Goal: Task Accomplishment & Management: Use online tool/utility

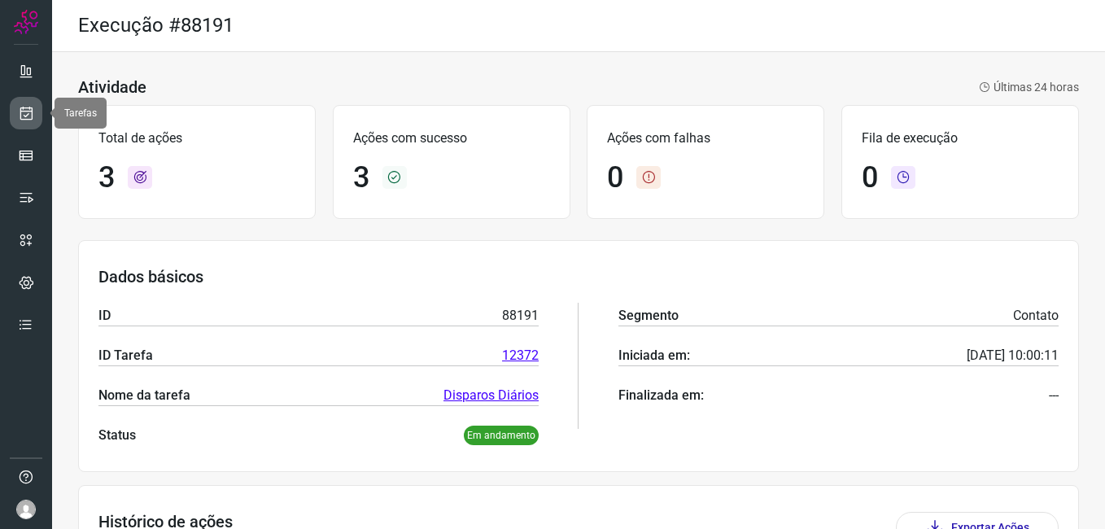
drag, startPoint x: 0, startPoint y: 0, endPoint x: 20, endPoint y: 113, distance: 114.8
click at [20, 113] on icon at bounding box center [26, 113] width 17 height 16
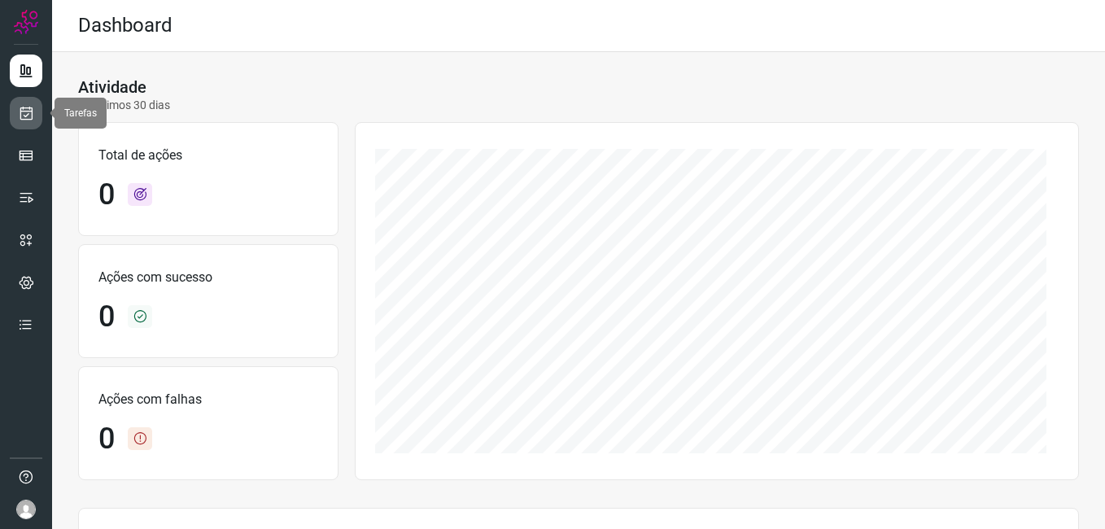
click at [20, 113] on icon at bounding box center [26, 113] width 17 height 16
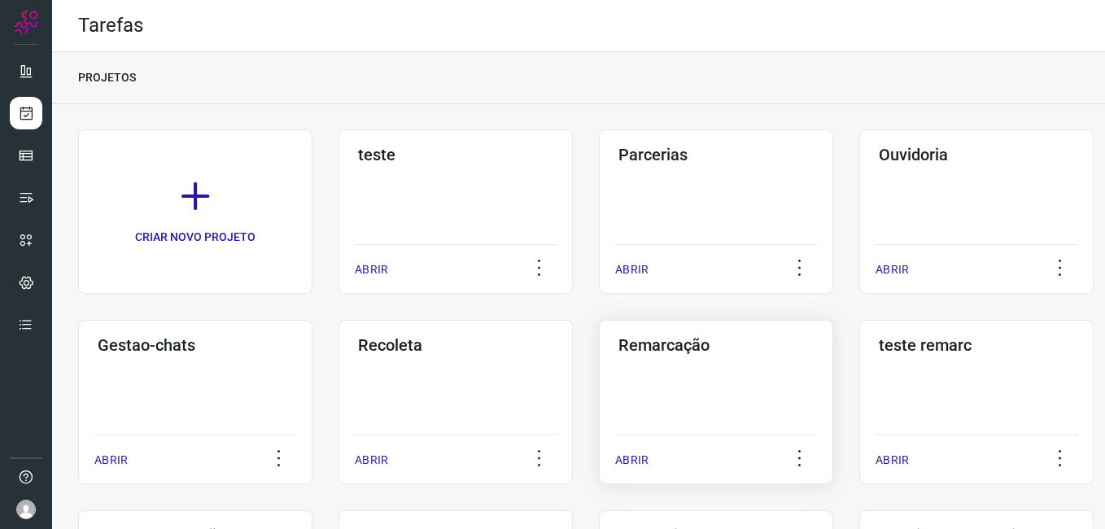
click at [688, 355] on div "Remarcação ABRIR" at bounding box center [716, 402] width 234 height 164
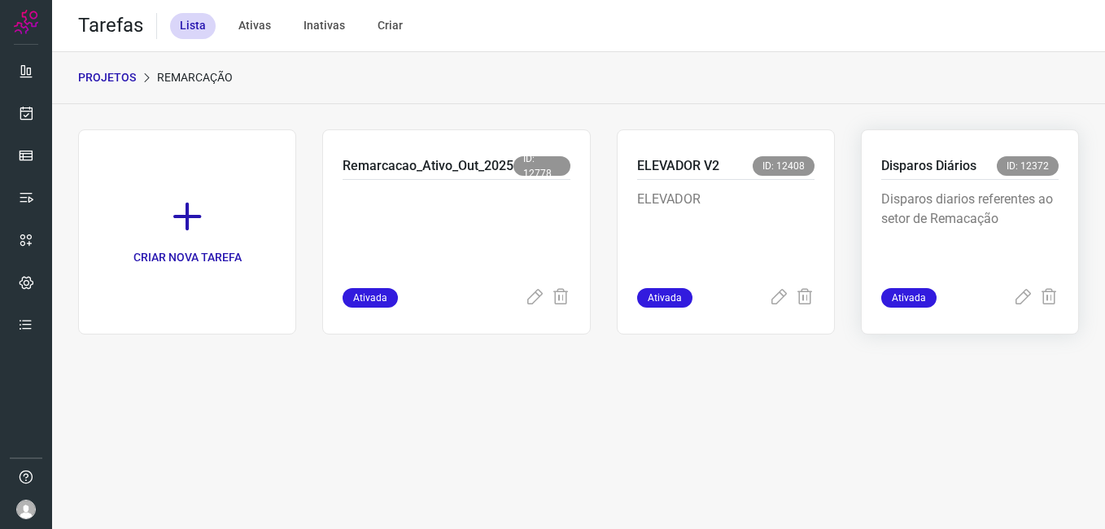
click at [936, 212] on p "Disparos diarios referentes ao setor de Remacação" at bounding box center [969, 230] width 177 height 81
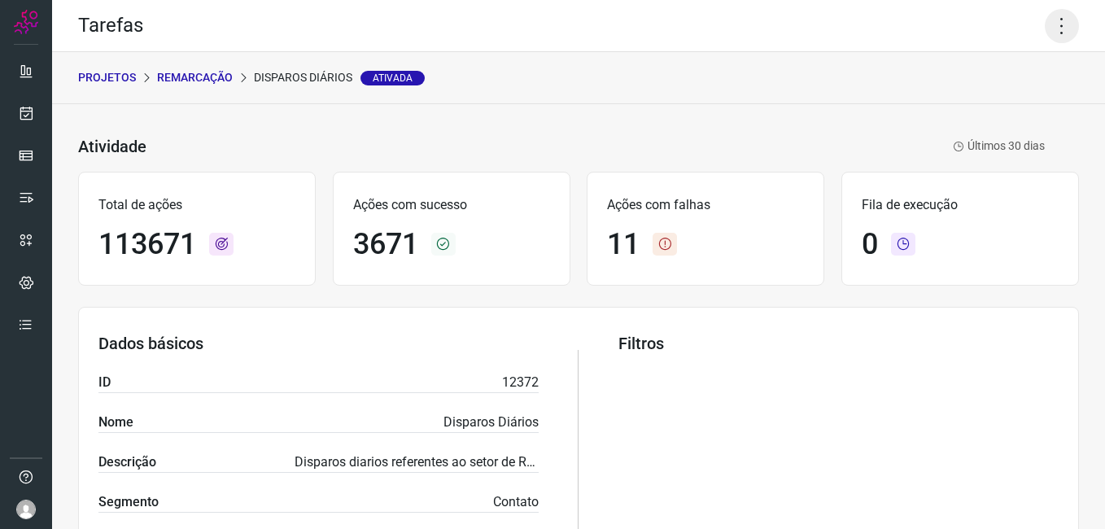
click at [1047, 39] on icon at bounding box center [1062, 26] width 34 height 34
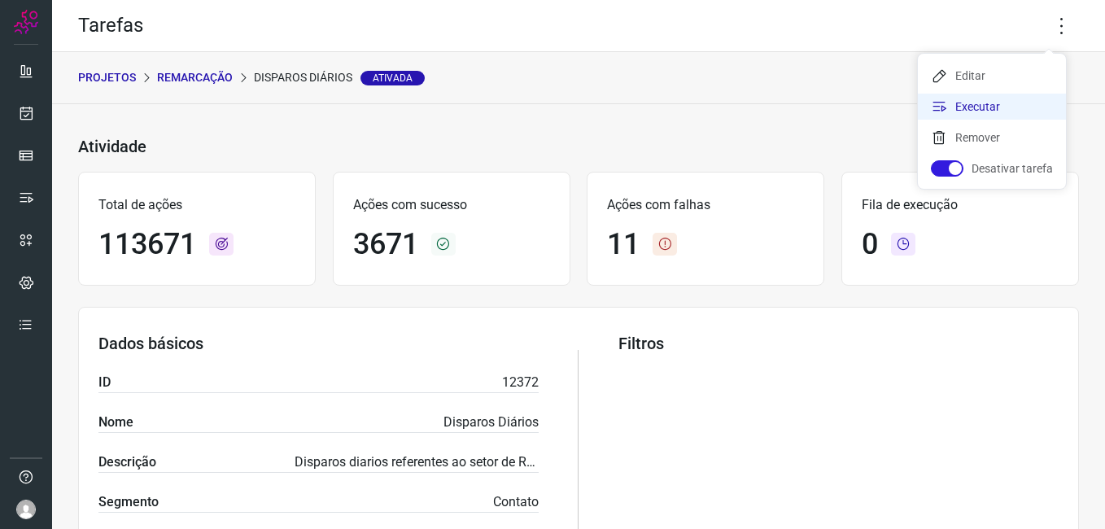
click at [1009, 97] on li "Executar" at bounding box center [992, 107] width 148 height 26
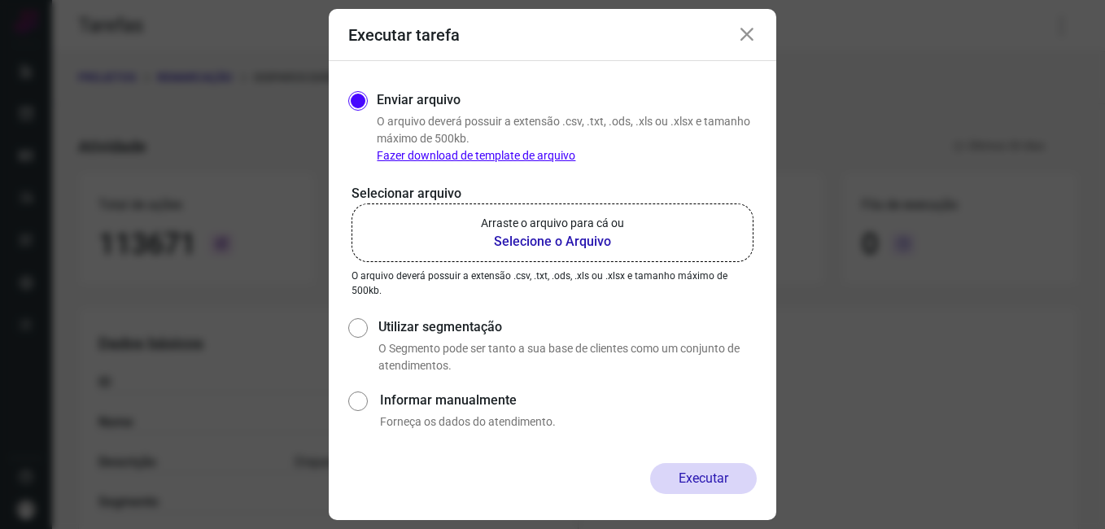
click at [590, 241] on b "Selecione o Arquivo" at bounding box center [552, 242] width 143 height 20
click at [0, 0] on input "Arraste o arquivo para cá ou Selecione o Arquivo" at bounding box center [0, 0] width 0 height 0
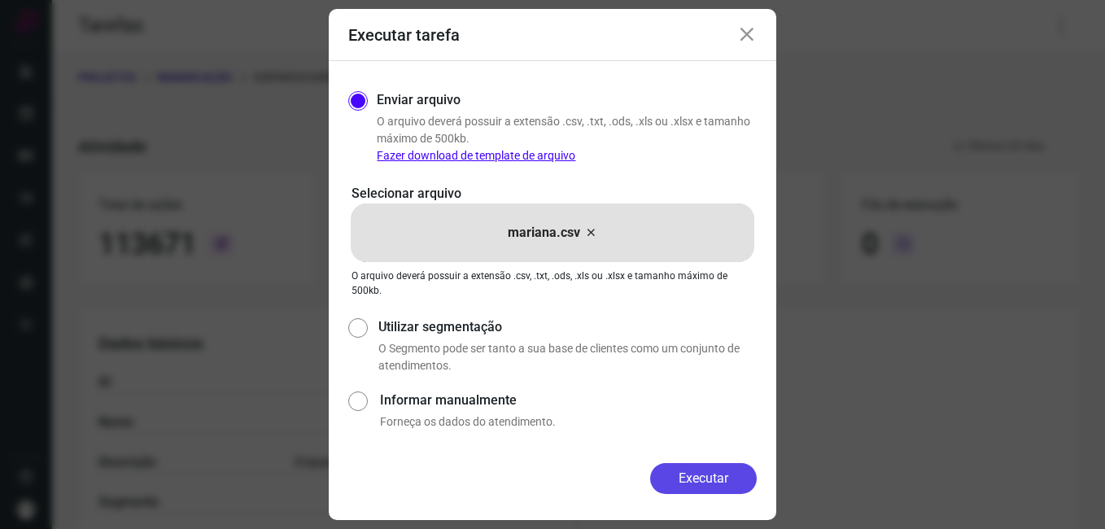
click at [711, 479] on button "Executar" at bounding box center [703, 478] width 107 height 31
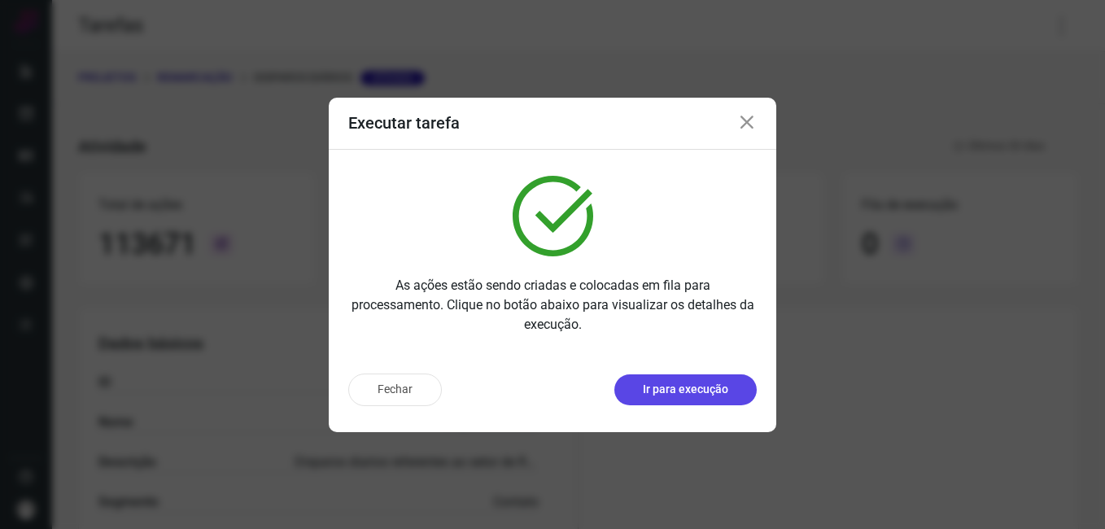
click at [685, 390] on p "Ir para execução" at bounding box center [685, 389] width 85 height 17
